Goal: Find specific page/section: Find specific page/section

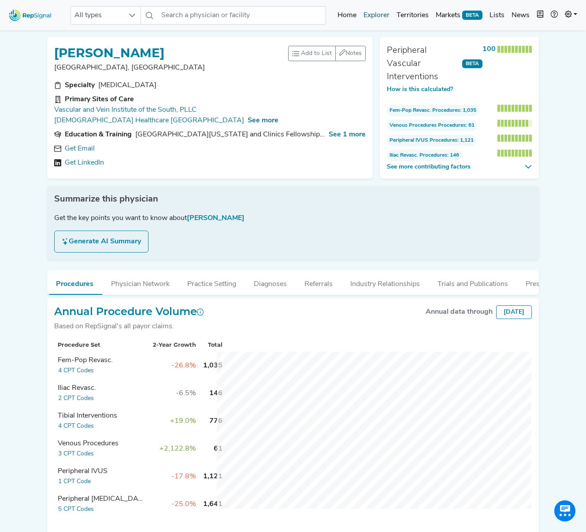
click at [374, 15] on link "Explorer" at bounding box center [376, 16] width 33 height 18
